Goal: Information Seeking & Learning: Learn about a topic

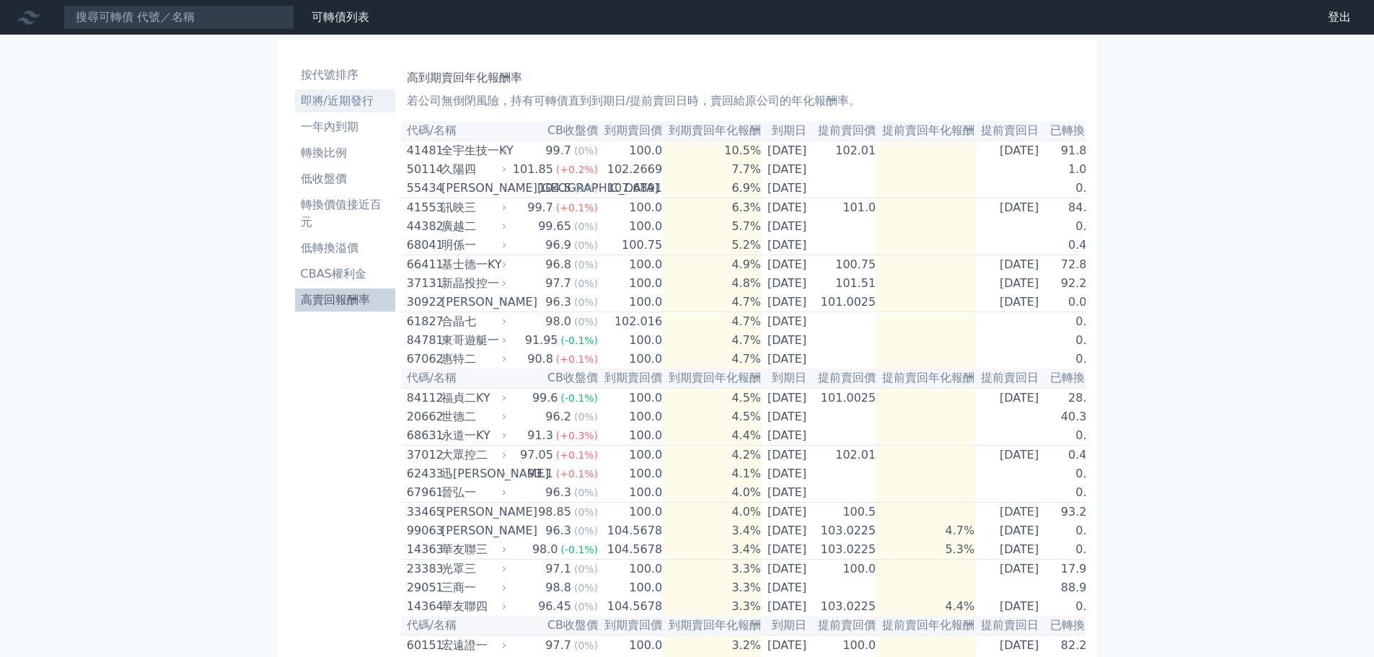
click at [336, 99] on li "即將/近期發行" at bounding box center [345, 100] width 100 height 17
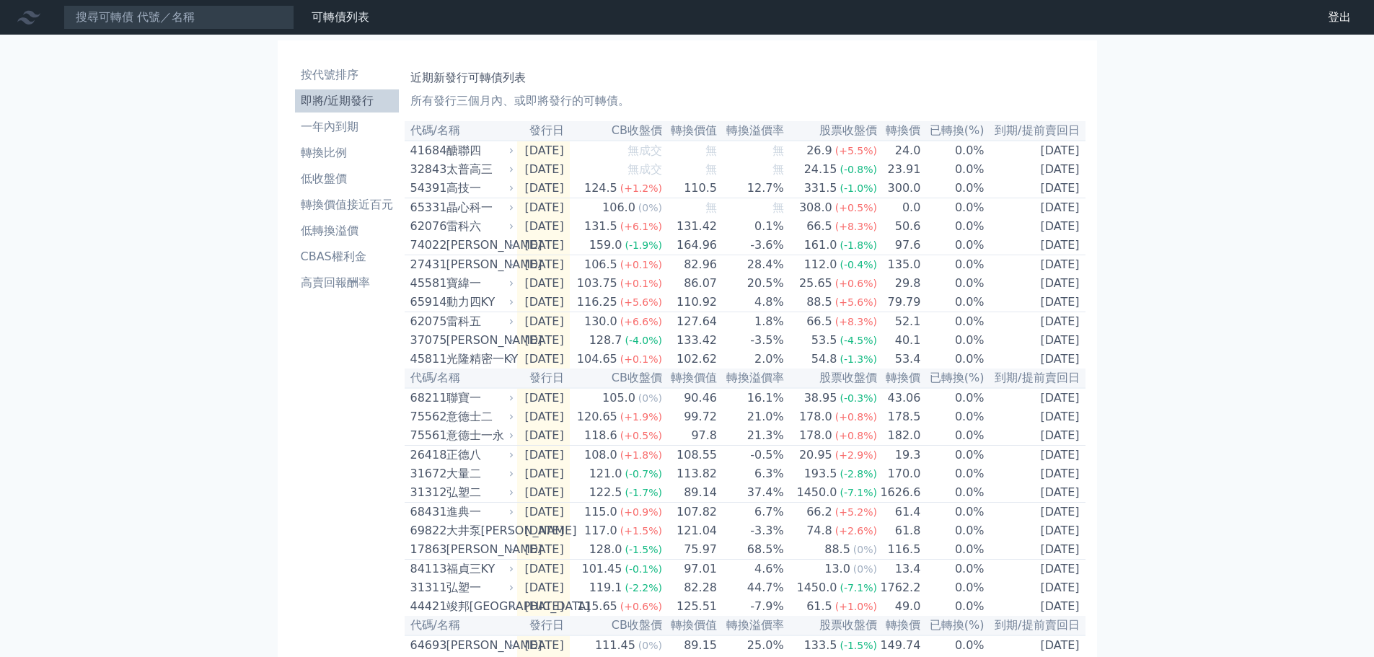
click at [729, 94] on p "所有發行三個月內、或即將發行的可轉債。" at bounding box center [744, 100] width 669 height 17
click at [346, 82] on li "按代號排序" at bounding box center [347, 74] width 104 height 17
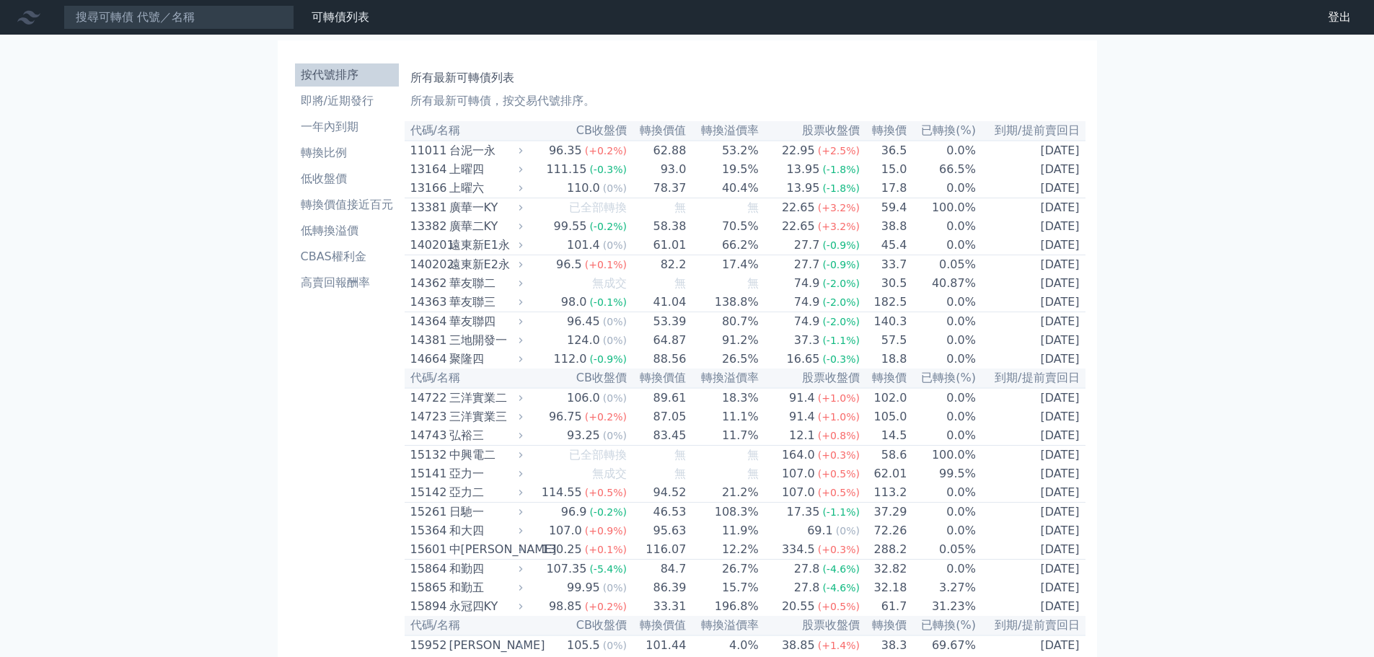
scroll to position [6336, 0]
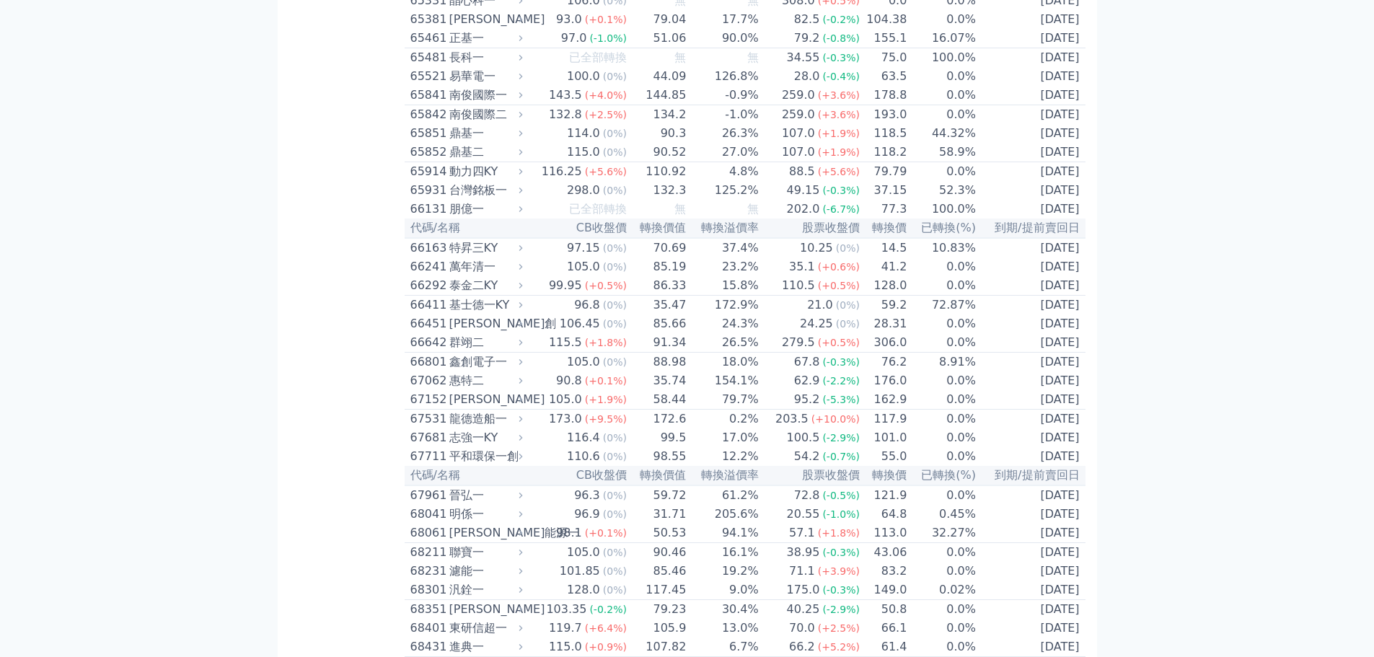
drag, startPoint x: 278, startPoint y: 593, endPoint x: 415, endPoint y: 434, distance: 210.2
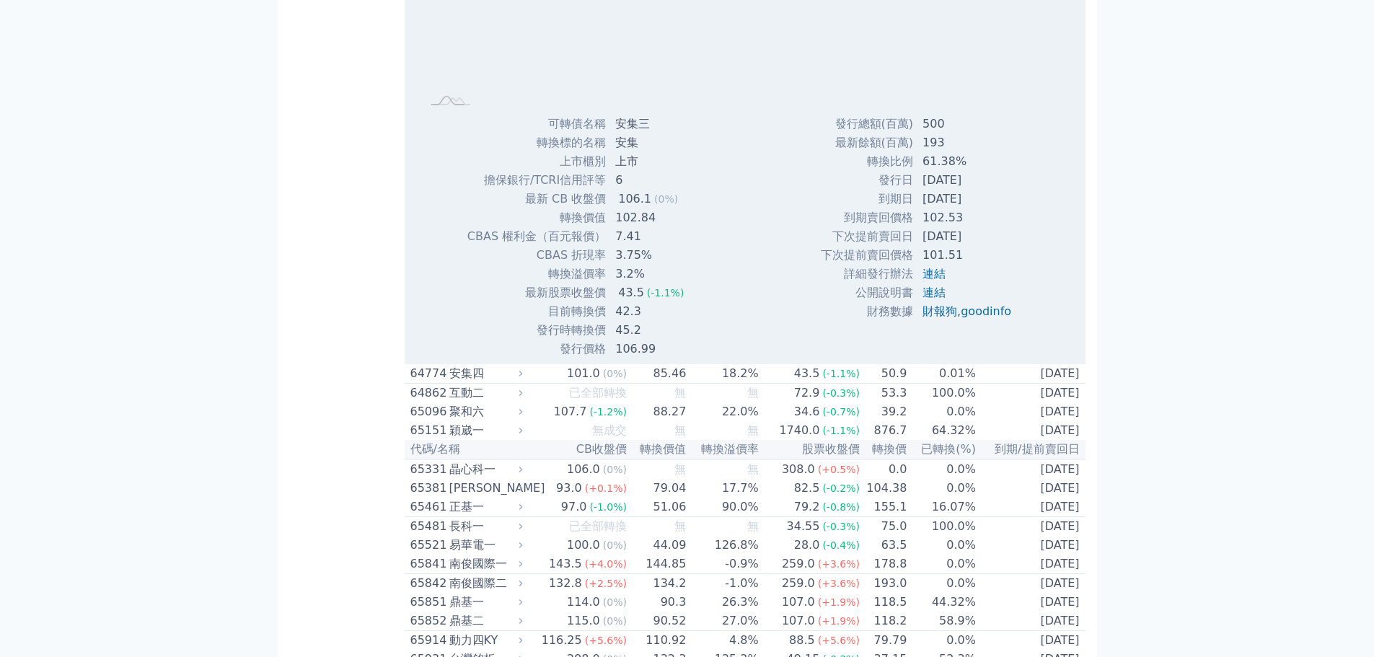
scroll to position [6697, 0]
